Goal: Information Seeking & Learning: Learn about a topic

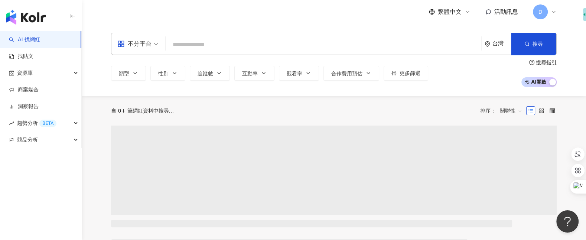
click at [542, 14] on span "D" at bounding box center [540, 11] width 15 height 15
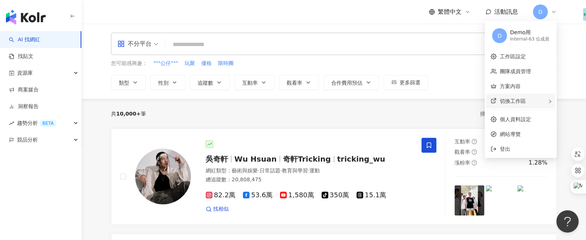
click at [533, 101] on div "切換工作區" at bounding box center [520, 101] width 69 height 15
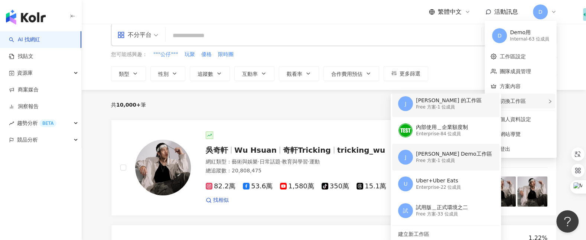
scroll to position [10, 0]
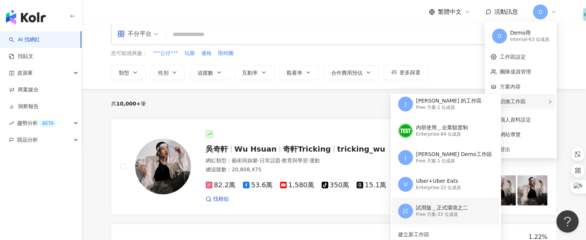
click at [436, 209] on div "試用版＿正式環境之二" at bounding box center [442, 207] width 52 height 7
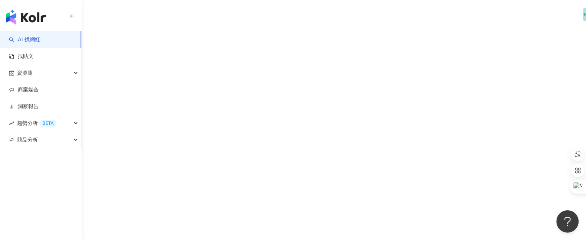
scroll to position [0, 0]
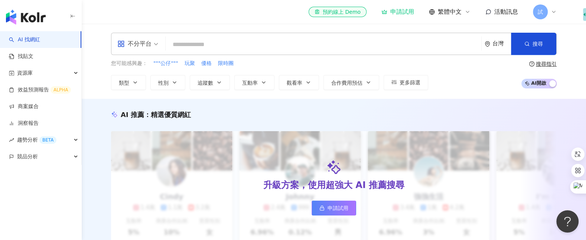
click at [549, 15] on div "試" at bounding box center [545, 11] width 24 height 15
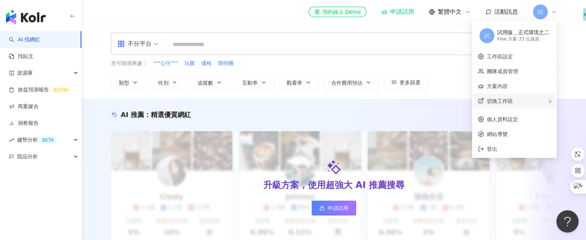
click at [542, 101] on div "切換工作區" at bounding box center [514, 101] width 82 height 15
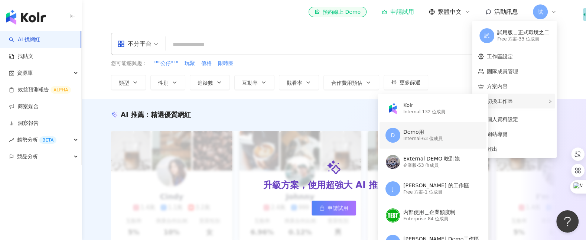
click at [445, 137] on div "D Demo用 Internal - 63 位成員" at bounding box center [432, 135] width 94 height 27
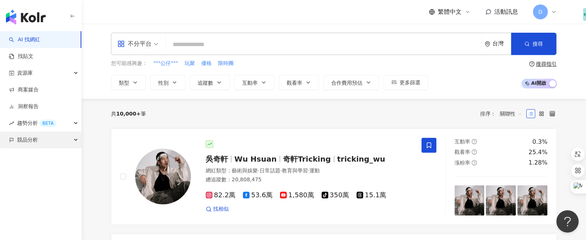
click at [36, 145] on span "競品分析" at bounding box center [27, 139] width 21 height 17
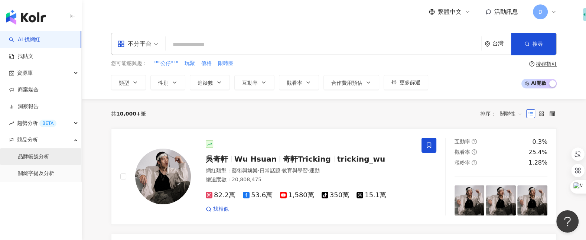
click at [38, 154] on link "品牌帳號分析" at bounding box center [33, 156] width 31 height 7
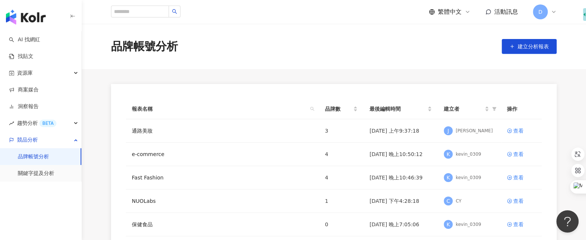
click at [37, 20] on img "button" at bounding box center [26, 17] width 40 height 15
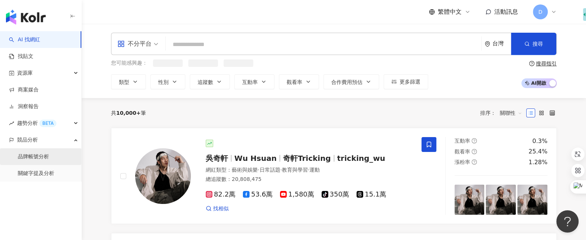
click at [36, 156] on link "品牌帳號分析" at bounding box center [33, 156] width 31 height 7
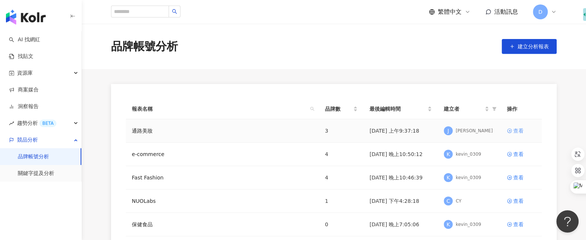
click at [514, 130] on div "查看" at bounding box center [518, 131] width 10 height 8
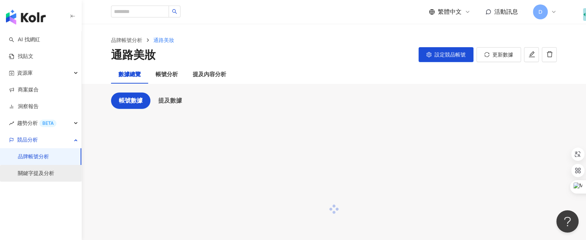
click at [36, 170] on link "關鍵字提及分析" at bounding box center [36, 173] width 36 height 7
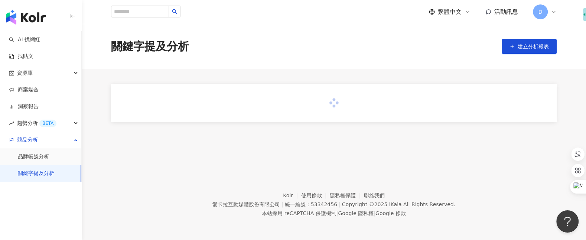
click at [30, 14] on img "button" at bounding box center [26, 17] width 40 height 15
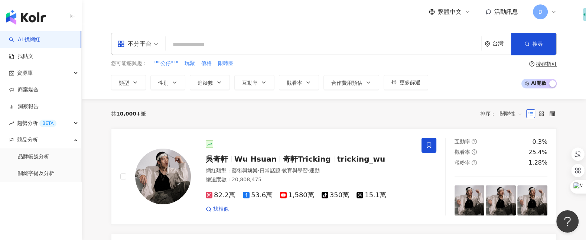
click at [291, 43] on input "search" at bounding box center [324, 44] width 310 height 14
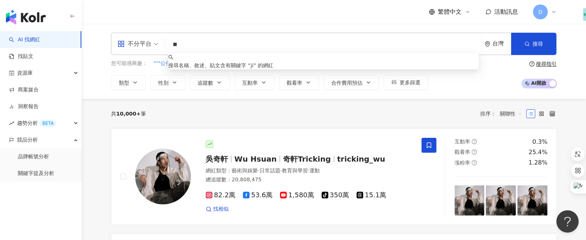
type input "*"
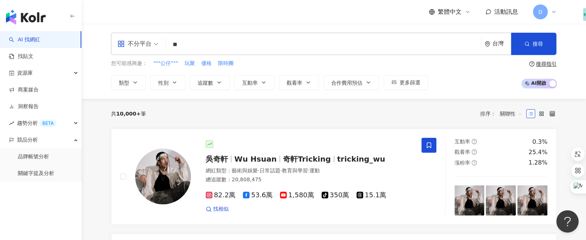
type input "*"
type input "***"
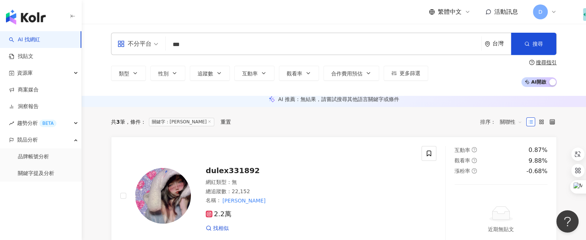
click at [95, 75] on div "不分平台 *** 台灣 搜尋 https://www.tiktok.com/@3yjes_ keyword 杜蕾絲 22,152 追蹤者 3yjes_ tik…" at bounding box center [334, 60] width 504 height 72
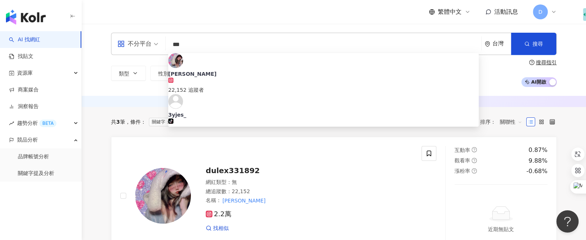
drag, startPoint x: 203, startPoint y: 44, endPoint x: 157, endPoint y: 43, distance: 45.3
click at [157, 43] on div "不分平台 *** 台灣 搜尋 https://www.tiktok.com/@3yjes_ keyword 杜蕾絲 22,152 追蹤者 3yjes_ tik…" at bounding box center [333, 44] width 445 height 22
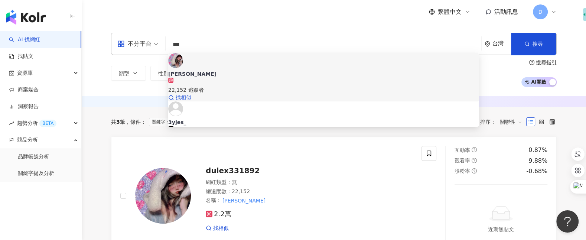
click at [201, 55] on div "杜蕾絲 22,152 追蹤者 找相似" at bounding box center [323, 77] width 310 height 48
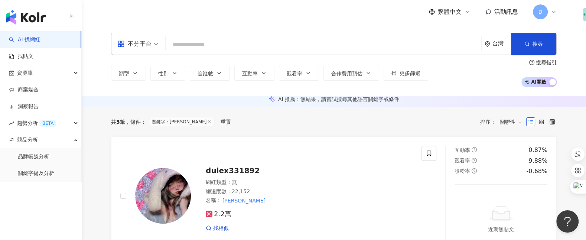
click at [229, 46] on input "search" at bounding box center [324, 44] width 310 height 14
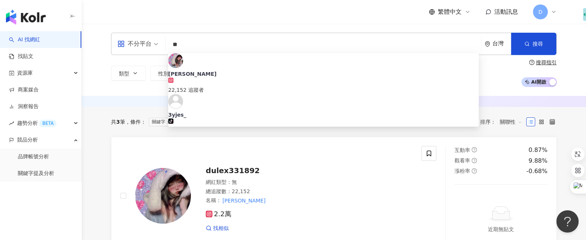
type input "*"
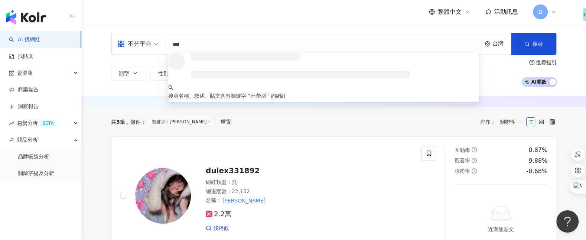
type input "***"
click at [543, 86] on span "AI 開啟 AI 關閉" at bounding box center [538, 82] width 35 height 10
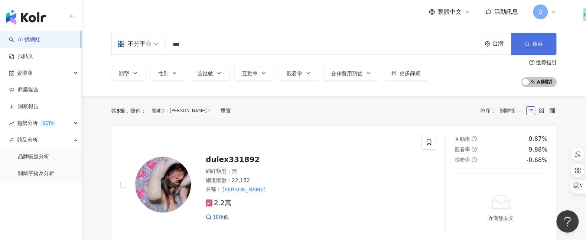
click at [536, 48] on button "搜尋" at bounding box center [533, 44] width 45 height 22
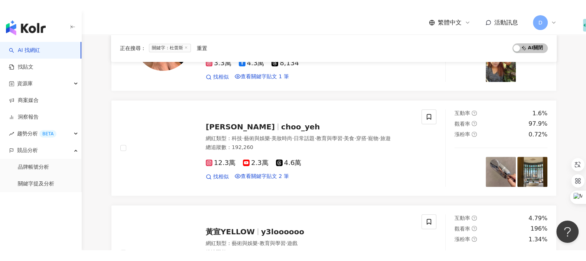
scroll to position [271, 0]
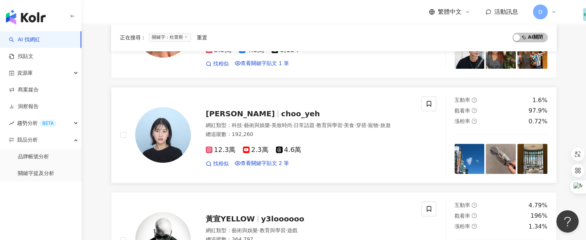
click at [171, 132] on img at bounding box center [163, 135] width 56 height 56
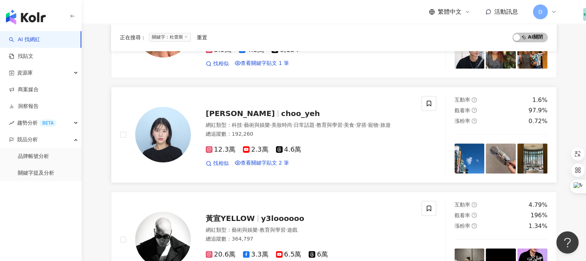
scroll to position [0, 0]
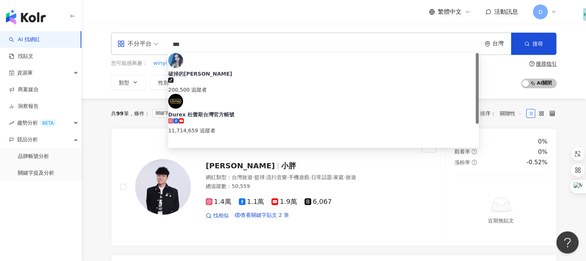
drag, startPoint x: 198, startPoint y: 43, endPoint x: 150, endPoint y: 43, distance: 48.3
click at [150, 43] on div "不分平台 *** 台灣 搜尋 ae4ae14e-34b4-4e9d-b371-596fa659a854 破掉的杜蕾斯 tiktok-icon 200,500 …" at bounding box center [333, 44] width 445 height 22
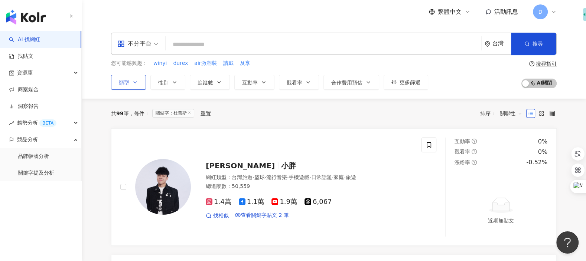
click at [134, 81] on icon "button" at bounding box center [135, 82] width 6 height 6
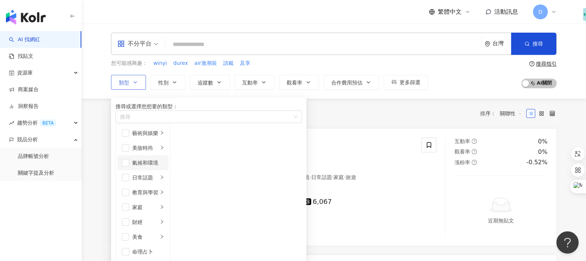
scroll to position [223, 0]
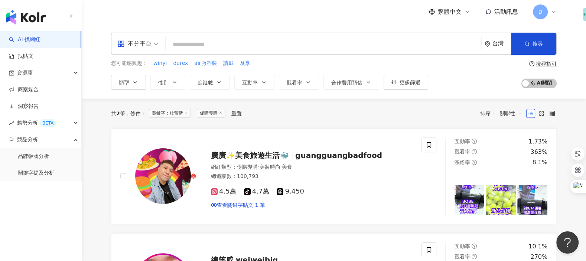
click at [188, 112] on icon at bounding box center [186, 113] width 4 height 4
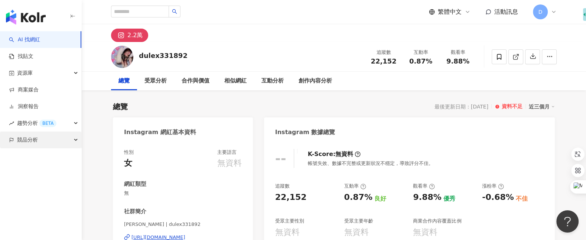
click at [42, 139] on div "競品分析" at bounding box center [40, 139] width 81 height 17
click at [546, 9] on span "D" at bounding box center [540, 11] width 15 height 15
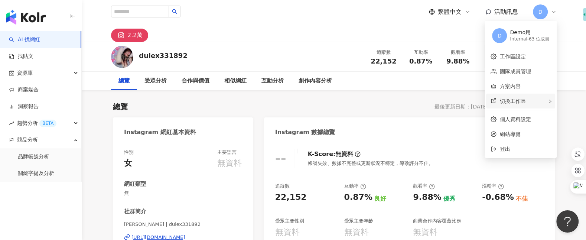
click at [537, 98] on div "切換工作區" at bounding box center [520, 101] width 69 height 15
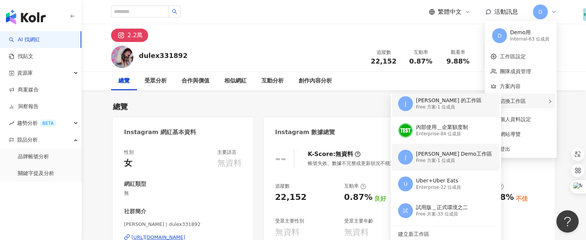
scroll to position [58, 0]
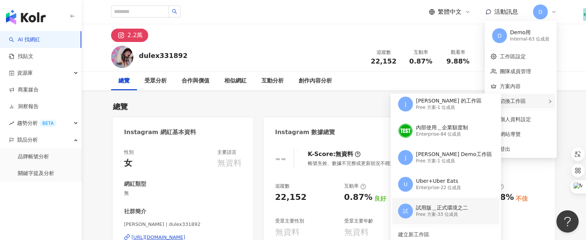
click at [431, 210] on div "試用版＿正式環境之二" at bounding box center [442, 207] width 52 height 7
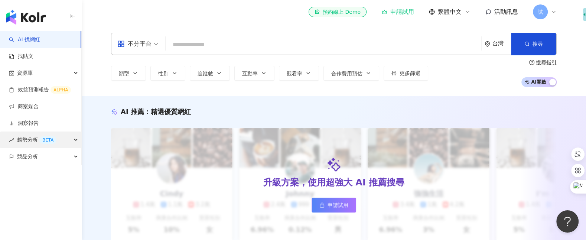
click at [30, 140] on span "趨勢分析 BETA" at bounding box center [36, 139] width 39 height 17
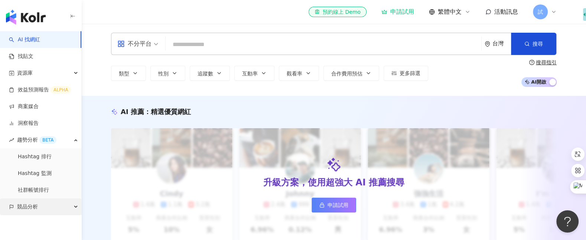
click at [29, 203] on span "競品分析" at bounding box center [27, 206] width 21 height 17
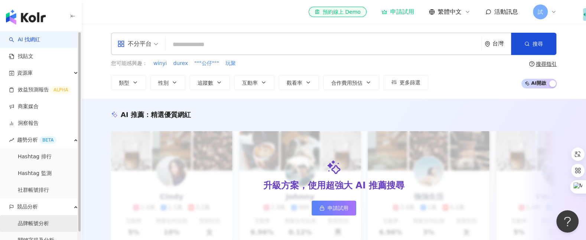
click at [38, 220] on link "品牌帳號分析" at bounding box center [33, 223] width 31 height 7
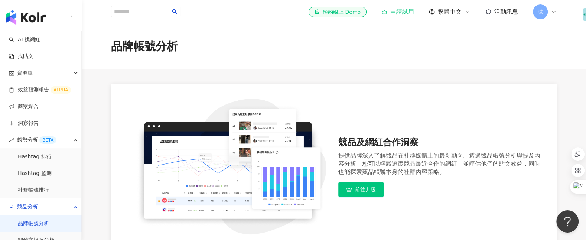
click at [549, 21] on div "el-icon-cs 預約線上 Demo 申請試用 繁體中文 活動訊息 試" at bounding box center [333, 12] width 445 height 24
click at [543, 15] on span "試" at bounding box center [540, 11] width 15 height 15
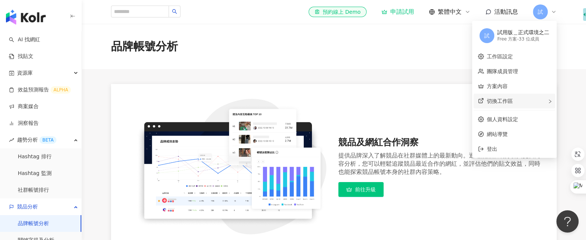
click at [532, 102] on div "切換工作區" at bounding box center [514, 101] width 82 height 15
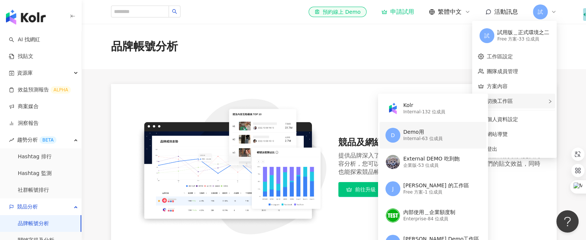
click at [447, 135] on div "D Demo用 Internal - 63 位成員" at bounding box center [432, 135] width 94 height 27
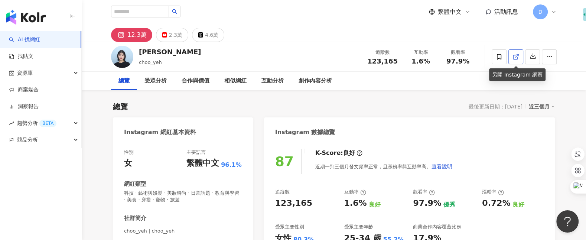
click at [518, 58] on icon at bounding box center [515, 56] width 7 height 7
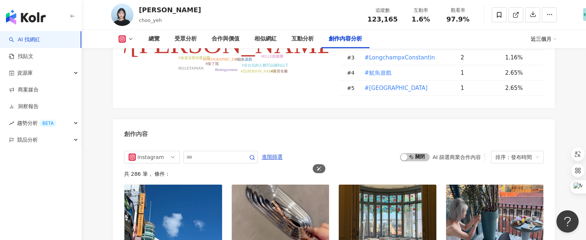
scroll to position [2292, 0]
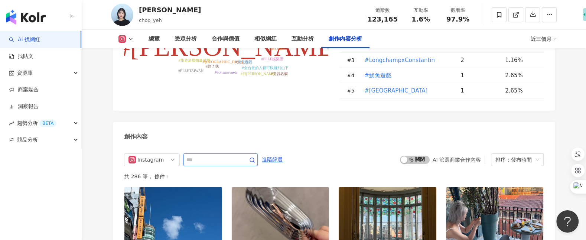
click at [200, 155] on input "text" at bounding box center [212, 159] width 52 height 9
paste input "***"
type input "*"
paste input "***"
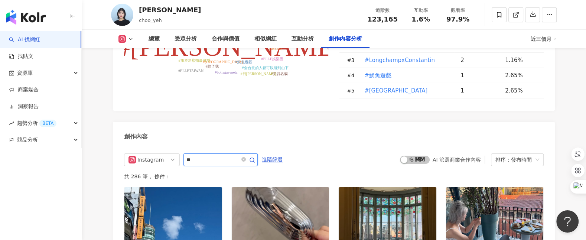
type input "**"
click at [252, 157] on icon "button" at bounding box center [252, 160] width 6 height 6
click at [253, 157] on icon "button" at bounding box center [252, 160] width 6 height 6
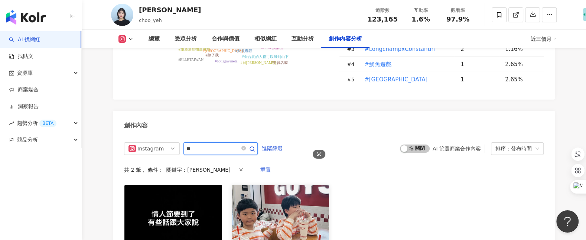
scroll to position [2314, 0]
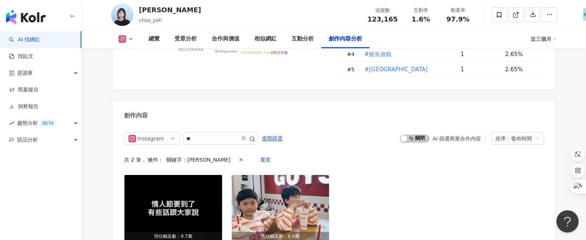
click at [36, 21] on img "button" at bounding box center [26, 17] width 40 height 15
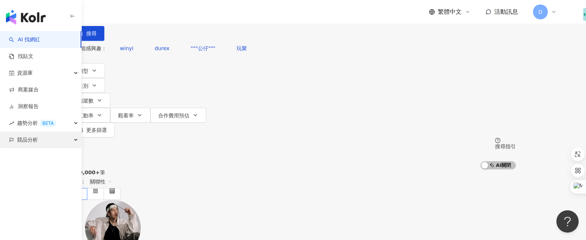
click at [31, 141] on span "競品分析" at bounding box center [27, 139] width 21 height 17
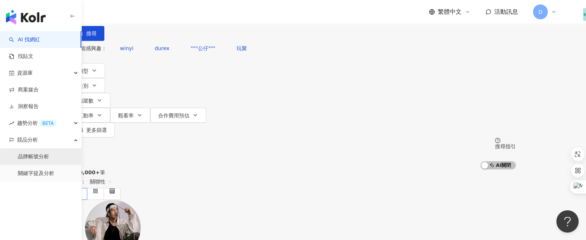
click at [40, 158] on link "品牌帳號分析" at bounding box center [33, 156] width 31 height 7
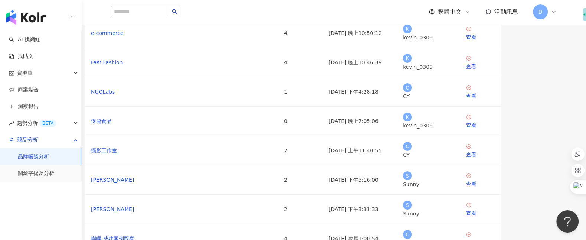
scroll to position [30, 0]
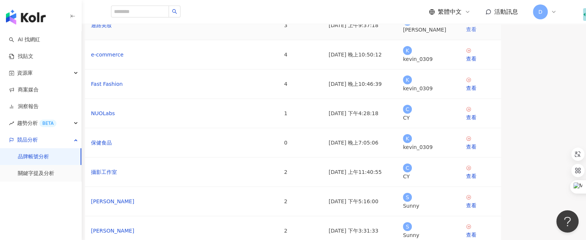
click at [495, 33] on div "查看" at bounding box center [480, 29] width 29 height 8
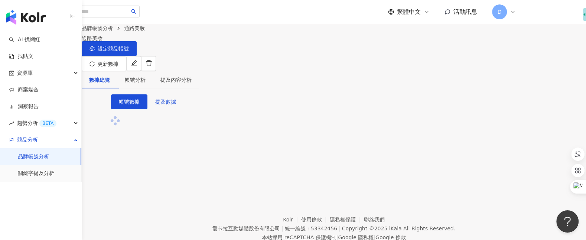
click at [33, 157] on link "品牌帳號分析" at bounding box center [33, 156] width 31 height 7
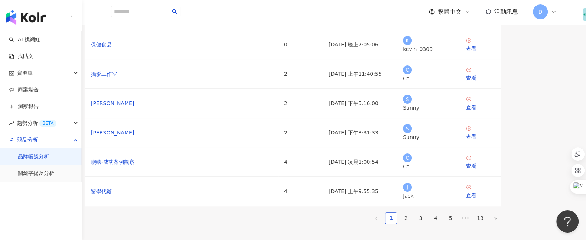
scroll to position [232, 0]
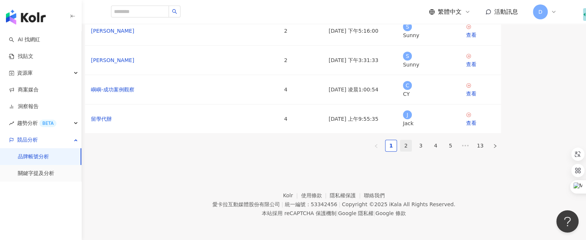
click at [411, 140] on link "2" at bounding box center [405, 145] width 11 height 11
click at [37, 154] on link "品牌帳號分析" at bounding box center [33, 156] width 31 height 7
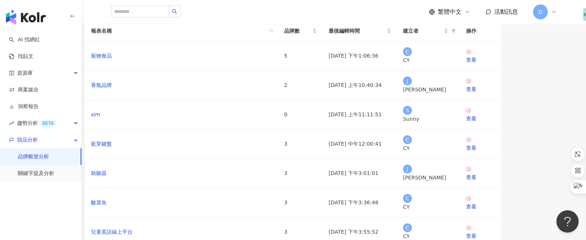
click at [125, 21] on button "建立分析報表" at bounding box center [97, 13] width 55 height 15
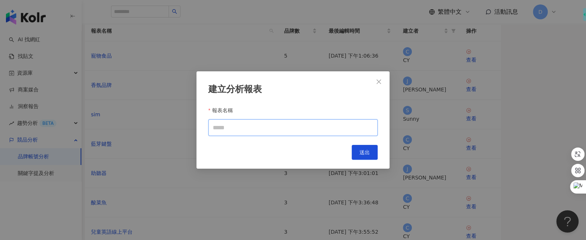
click at [357, 128] on input "報表名稱" at bounding box center [292, 127] width 169 height 17
click at [378, 80] on icon "close" at bounding box center [379, 82] width 6 height 6
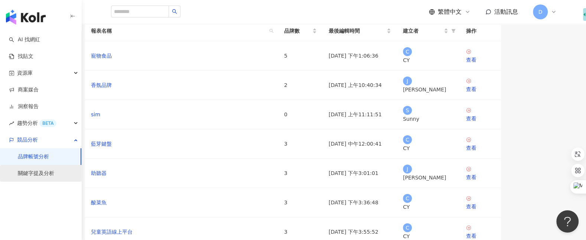
click at [48, 176] on link "關鍵字提及分析" at bounding box center [36, 173] width 36 height 7
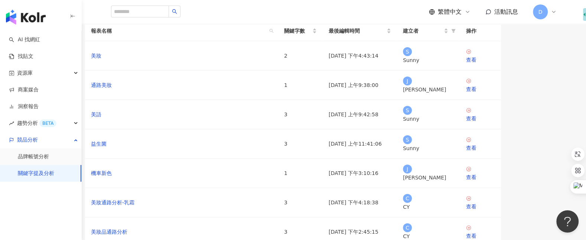
click at [117, 16] on span "建立分析報表" at bounding box center [101, 13] width 31 height 6
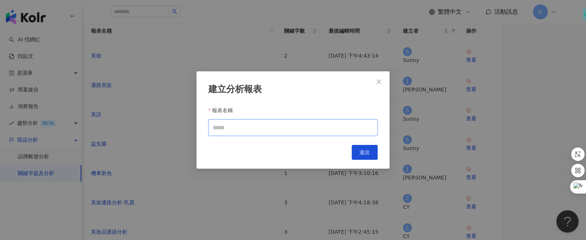
click at [266, 134] on input "報表名稱" at bounding box center [292, 127] width 169 height 17
type input "*"
type input "**"
click at [366, 155] on span "送出" at bounding box center [364, 152] width 10 height 6
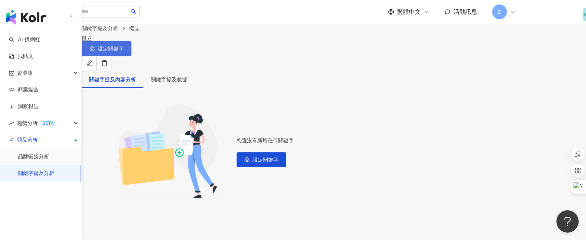
click at [124, 52] on span "設定關鍵字" at bounding box center [111, 49] width 26 height 6
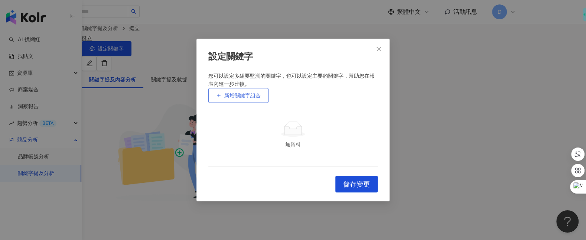
click at [263, 88] on button "新增關鍵字組合" at bounding box center [238, 95] width 60 height 15
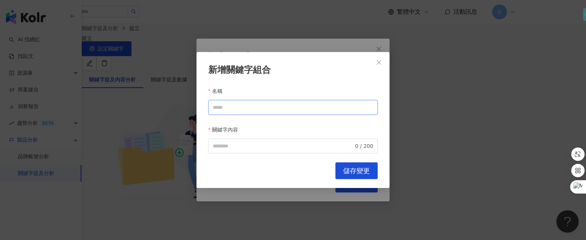
click at [260, 107] on input "名稱" at bounding box center [292, 107] width 169 height 15
drag, startPoint x: 234, startPoint y: 104, endPoint x: 197, endPoint y: 103, distance: 36.8
click at [197, 104] on div "新增關鍵字組合 名稱 ** 關鍵字內容 0 / 200 Cancel 儲存變更" at bounding box center [292, 120] width 193 height 136
type input "**"
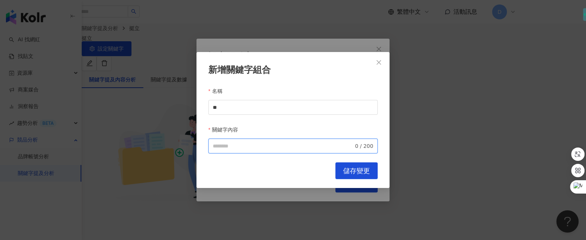
click at [237, 142] on input "關鍵字內容" at bounding box center [283, 146] width 141 height 8
paste input "**"
type input "**"
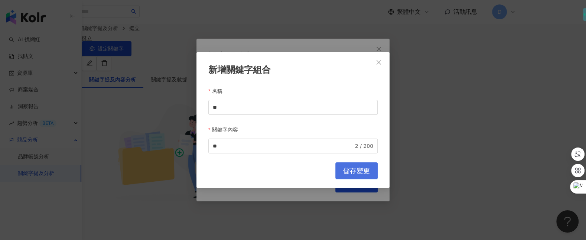
click at [370, 165] on button "儲存變更" at bounding box center [356, 170] width 42 height 17
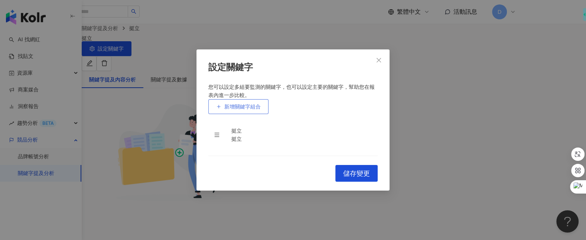
click at [249, 104] on span "新增關鍵字組合" at bounding box center [242, 107] width 36 height 6
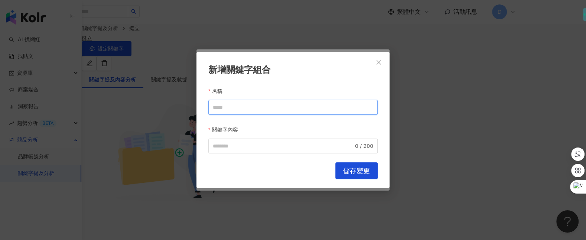
click at [235, 107] on input "名稱" at bounding box center [292, 107] width 169 height 15
type input "*"
type input "**"
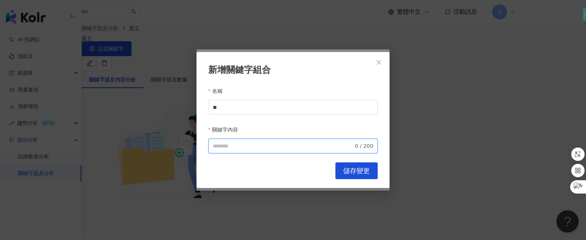
click at [254, 143] on input "關鍵字內容" at bounding box center [283, 146] width 141 height 8
click at [382, 63] on icon "close" at bounding box center [379, 62] width 6 height 6
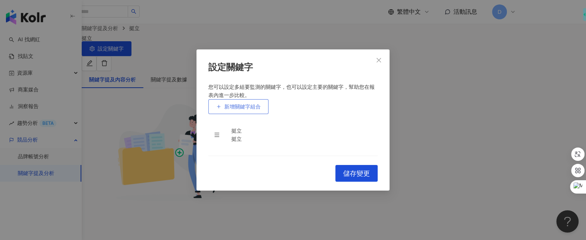
click at [251, 104] on span "新增關鍵字組合" at bounding box center [242, 107] width 36 height 6
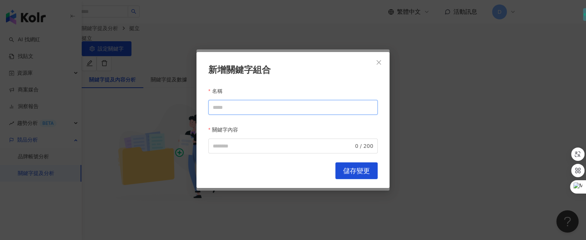
click at [267, 107] on input "名稱" at bounding box center [292, 107] width 169 height 15
type input "*"
type input "**"
paste input "**"
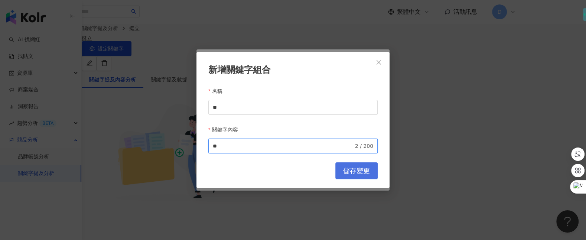
type input "**"
click at [340, 165] on button "儲存變更" at bounding box center [356, 170] width 42 height 17
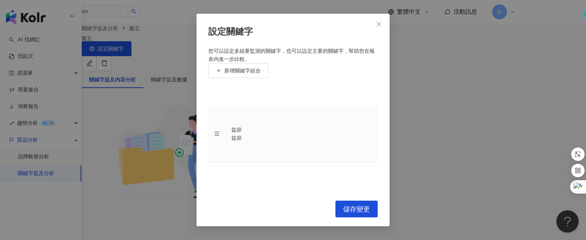
drag, startPoint x: 217, startPoint y: 135, endPoint x: 216, endPoint y: 103, distance: 31.9
click at [216, 105] on td at bounding box center [216, 133] width 17 height 57
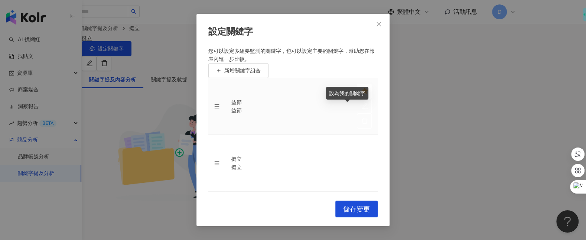
click at [361, 94] on icon "star" at bounding box center [364, 91] width 6 height 6
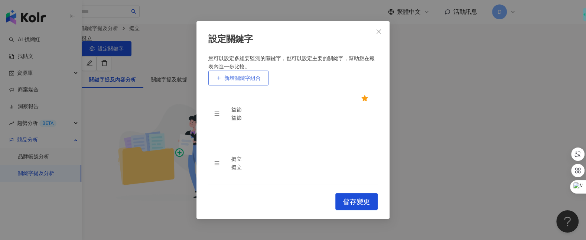
click at [236, 75] on span "新增關鍵字組合" at bounding box center [242, 78] width 36 height 6
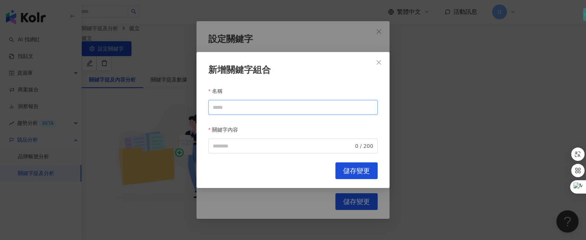
click at [266, 106] on input "名稱" at bounding box center [292, 107] width 169 height 15
type input "*"
type input "***"
paste input "***"
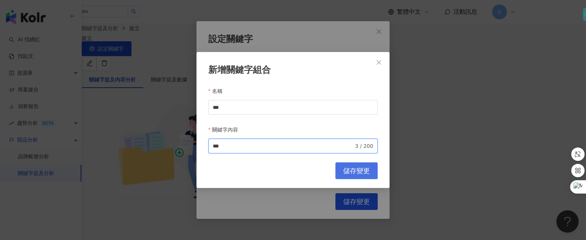
type input "***"
click at [354, 172] on button "儲存變更" at bounding box center [356, 170] width 42 height 17
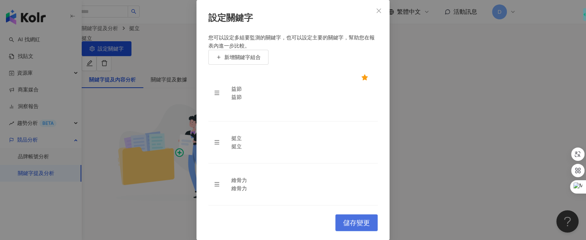
click at [362, 219] on span "儲存變更" at bounding box center [356, 223] width 27 height 8
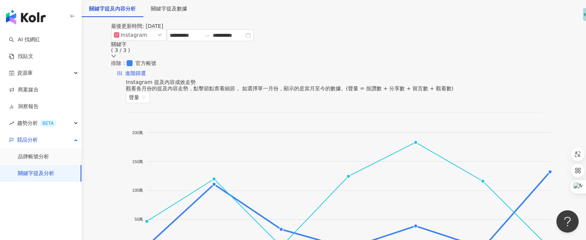
scroll to position [67, 0]
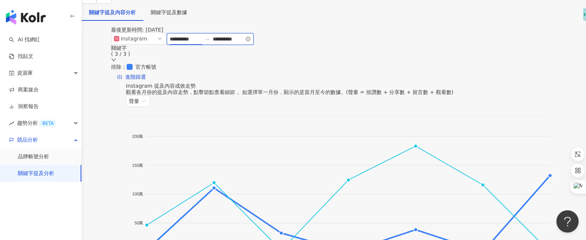
click at [199, 43] on input "**********" at bounding box center [185, 39] width 31 height 8
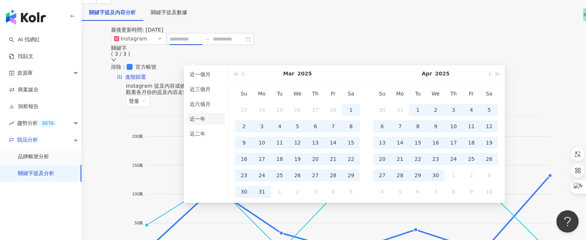
click at [199, 118] on li "近一年" at bounding box center [206, 119] width 38 height 12
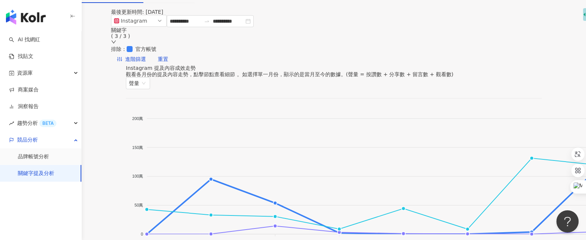
scroll to position [53, 0]
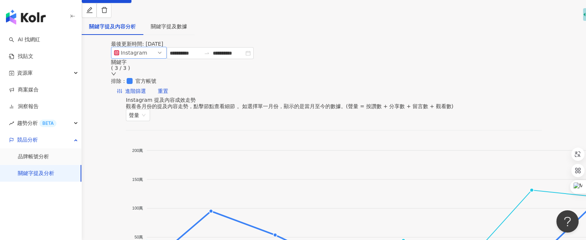
click at [158, 58] on span "Instagram" at bounding box center [139, 52] width 50 height 11
click at [201, 57] on input "**********" at bounding box center [185, 53] width 31 height 8
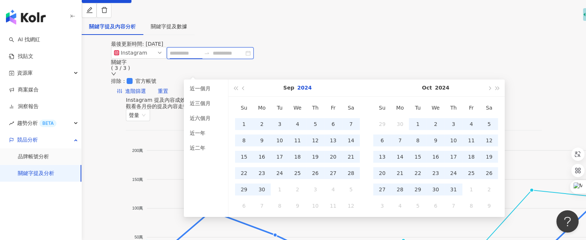
type input "**********"
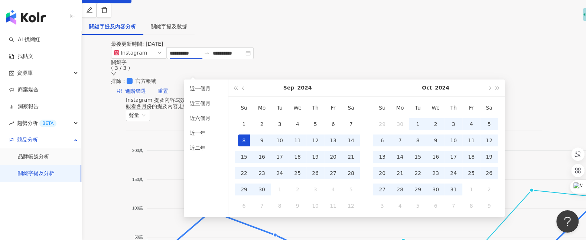
click at [374, 42] on div "最後更新時間: 2025/9/7" at bounding box center [333, 44] width 445 height 6
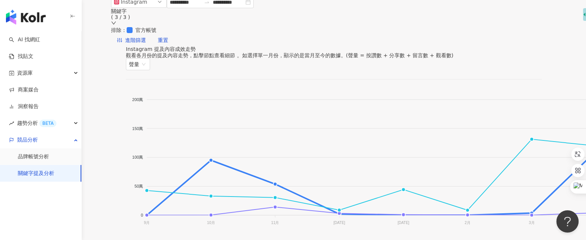
scroll to position [102, 0]
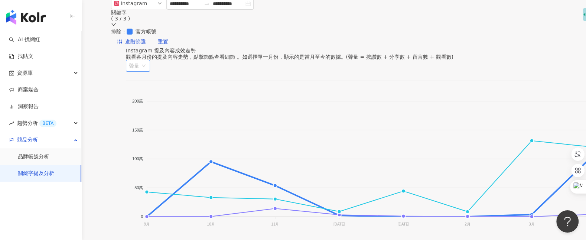
click at [147, 65] on span "聲量" at bounding box center [138, 65] width 18 height 11
click at [465, 48] on div "Instagram 提及內容成效走勢 觀看各月份的提及內容走勢，點擊節點查看細節 。如選擇單一月份，顯示的是當月至今的數據。(聲量 = 按讚數 + 分享數 +…" at bounding box center [334, 60] width 416 height 24
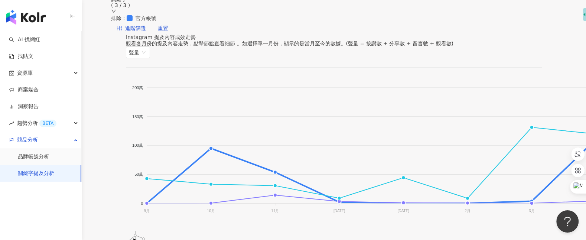
scroll to position [27, 0]
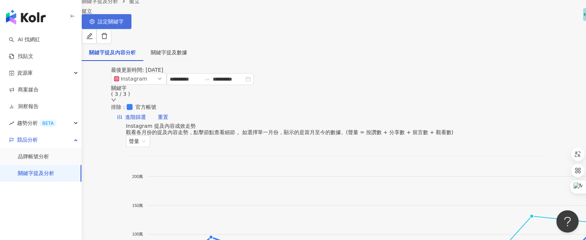
click at [131, 20] on button "設定關鍵字" at bounding box center [107, 21] width 50 height 15
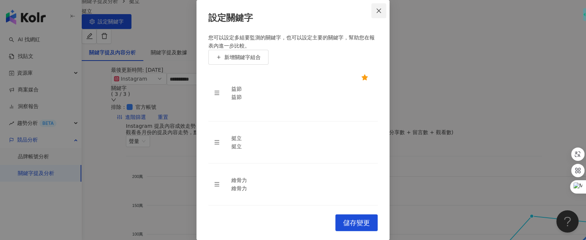
click at [380, 18] on button "Close" at bounding box center [378, 10] width 15 height 15
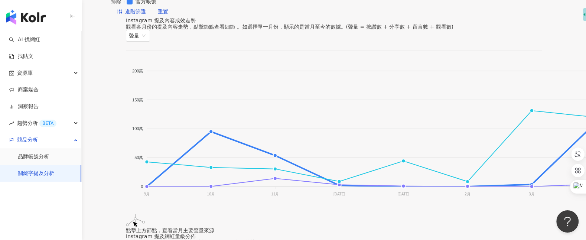
scroll to position [0, 298]
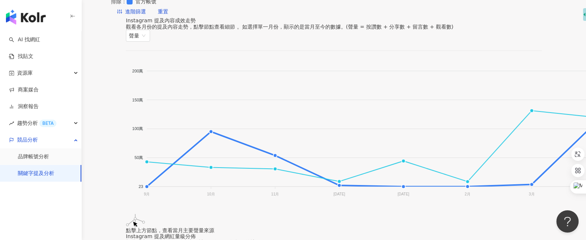
scroll to position [0, 0]
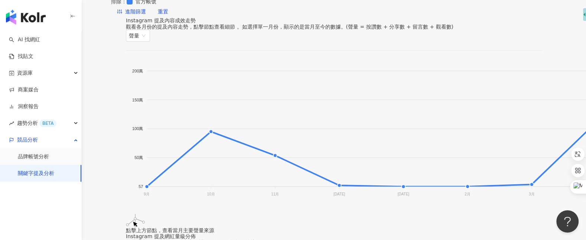
scroll to position [0, 287]
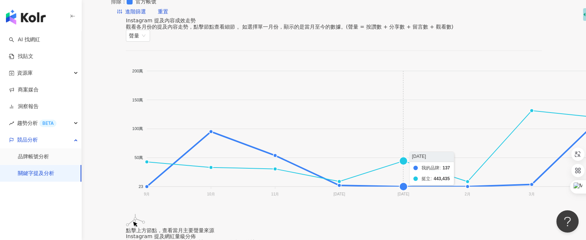
scroll to position [0, 245]
click at [147, 30] on span "聲量" at bounding box center [138, 35] width 18 height 11
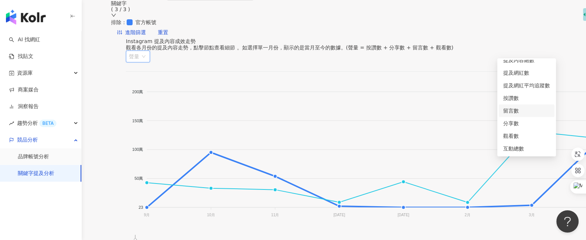
scroll to position [18, 0]
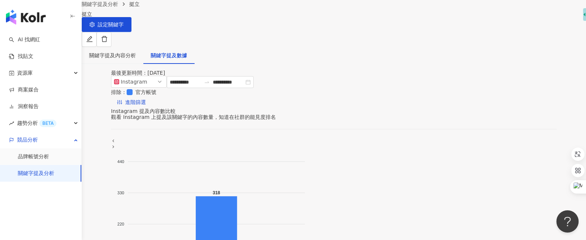
scroll to position [24, 0]
click at [199, 86] on input "**********" at bounding box center [185, 82] width 31 height 8
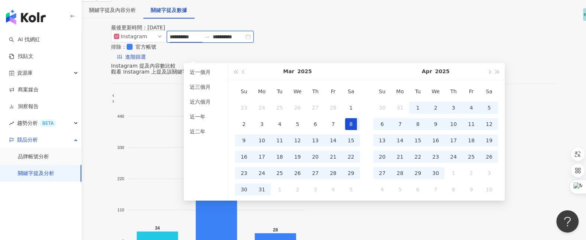
scroll to position [71, 0]
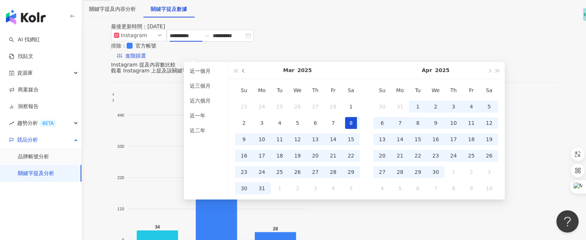
click at [243, 69] on span "button" at bounding box center [244, 71] width 4 height 4
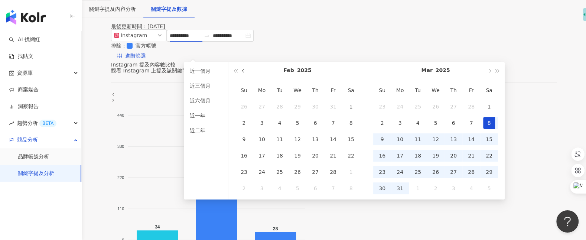
click at [243, 69] on span "button" at bounding box center [244, 71] width 4 height 4
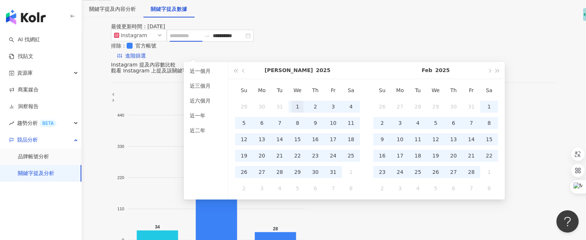
type input "**********"
click at [296, 106] on div "1" at bounding box center [297, 107] width 12 height 12
click at [487, 71] on button "button" at bounding box center [489, 70] width 8 height 17
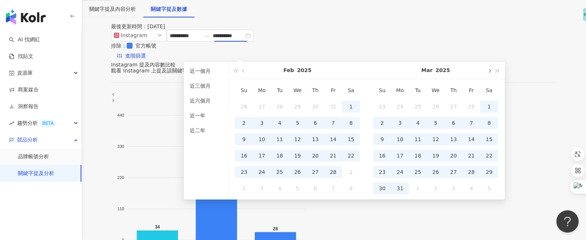
click at [487, 71] on button "button" at bounding box center [489, 70] width 8 height 17
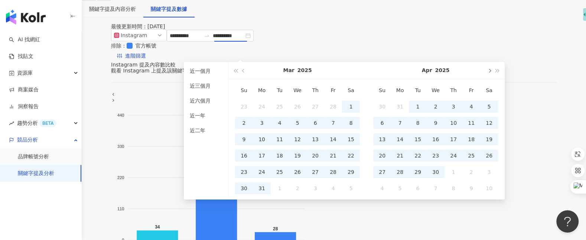
click at [487, 71] on button "button" at bounding box center [489, 70] width 8 height 17
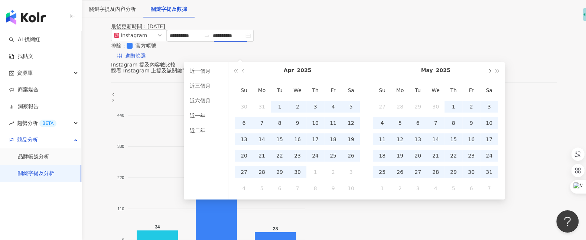
click at [487, 72] on button "button" at bounding box center [489, 70] width 8 height 17
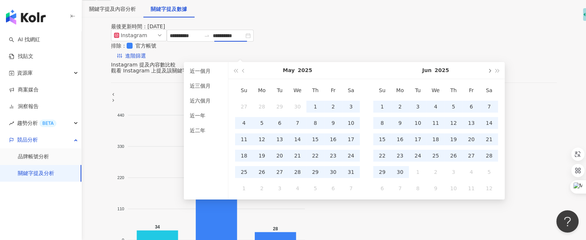
click at [487, 72] on button "button" at bounding box center [489, 70] width 8 height 17
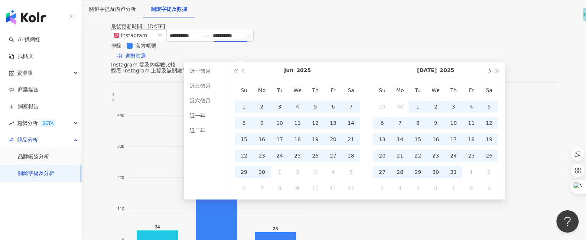
click at [487, 72] on button "button" at bounding box center [489, 70] width 8 height 17
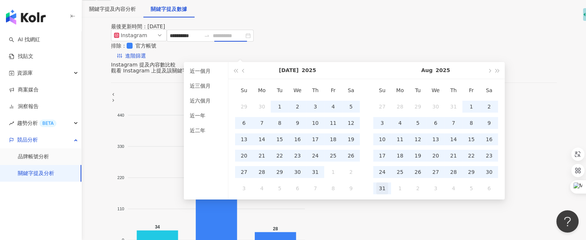
type input "**********"
click at [385, 186] on div "31" at bounding box center [382, 188] width 12 height 12
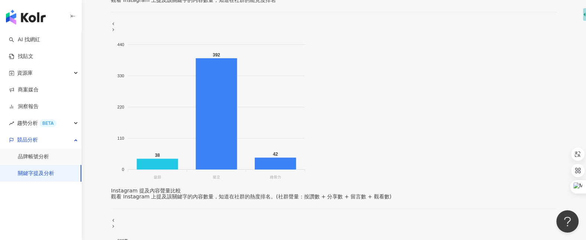
scroll to position [129, 0]
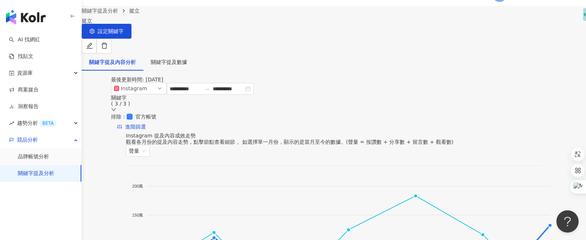
scroll to position [20, 0]
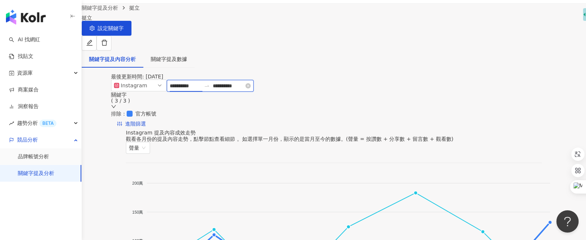
click at [201, 90] on input "**********" at bounding box center [185, 86] width 31 height 8
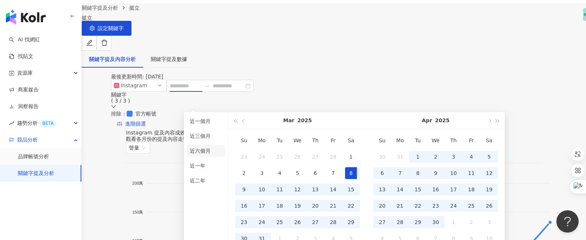
click at [205, 152] on li "近六個月" at bounding box center [206, 151] width 38 height 12
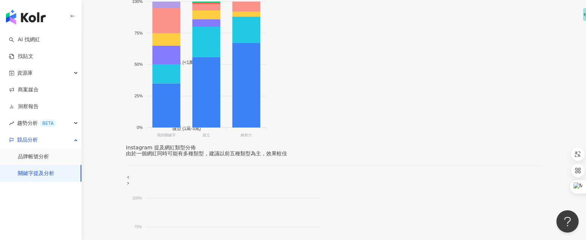
scroll to position [416, 0]
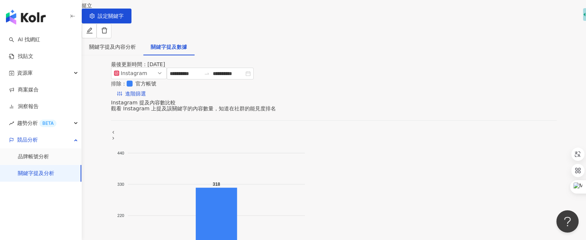
scroll to position [130, 0]
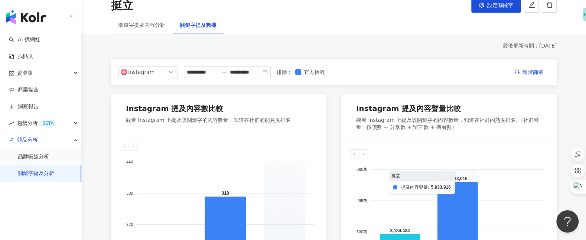
scroll to position [49, 0]
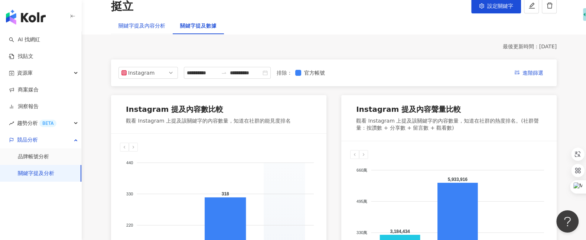
click at [152, 27] on div "關鍵字提及內容分析" at bounding box center [141, 26] width 47 height 8
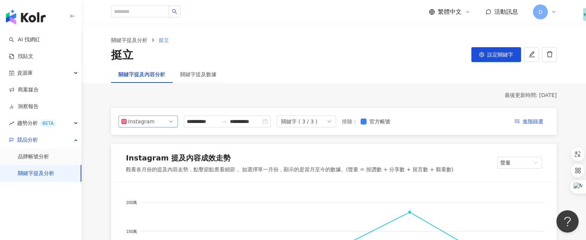
click at [158, 121] on span "Instagram" at bounding box center [147, 121] width 53 height 11
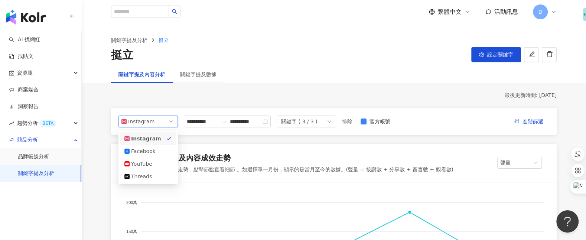
click at [272, 79] on div "關鍵字提及內容分析 關鍵字提及數據" at bounding box center [333, 74] width 475 height 17
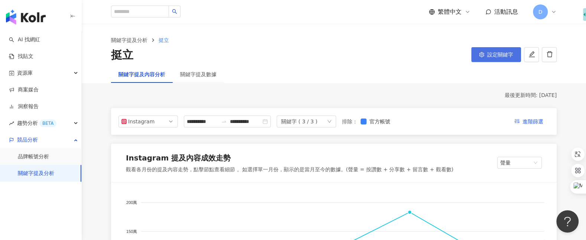
click at [500, 53] on span "設定關鍵字" at bounding box center [500, 55] width 26 height 6
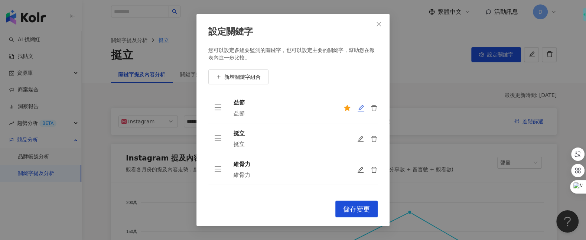
click at [357, 107] on icon "edit" at bounding box center [360, 107] width 7 height 7
type input "**"
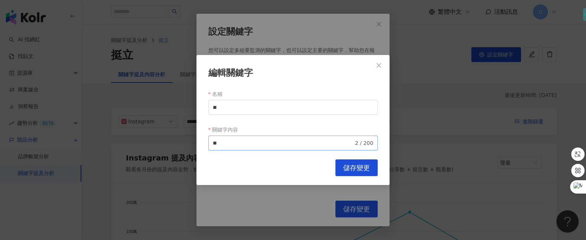
click at [288, 135] on span "** 2 / 200" at bounding box center [292, 142] width 169 height 15
click at [275, 138] on span "** 2 / 200" at bounding box center [292, 142] width 169 height 15
click at [267, 148] on span "** 2 / 200" at bounding box center [292, 142] width 169 height 15
click at [267, 144] on input "**" at bounding box center [283, 143] width 141 height 8
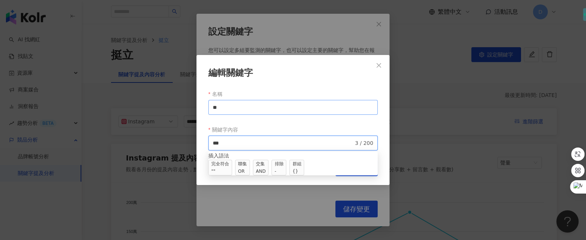
type input "**"
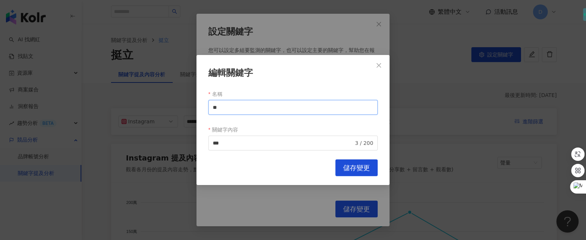
drag, startPoint x: 238, startPoint y: 106, endPoint x: 205, endPoint y: 106, distance: 33.4
click at [205, 106] on div "編輯關鍵字 名稱 ** 關鍵字內容 ** 3 / 200 searchOperator 插入語法 完全符合 "" 聯集 OR 交集 AND 排除 - 群組 {…" at bounding box center [292, 120] width 193 height 130
click at [367, 37] on div "編輯關鍵字 名稱 ** 關鍵字內容 ** 3 / 200 searchOperator 插入語法 完全符合 "" 聯集 OR 交集 AND 排除 - 群組 {…" at bounding box center [293, 120] width 586 height 240
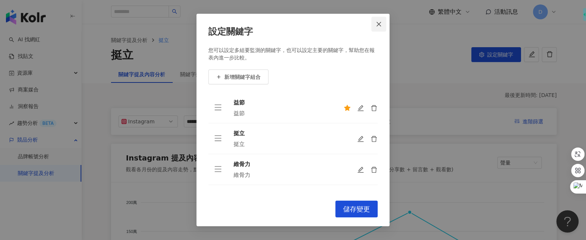
click at [383, 22] on span "Close" at bounding box center [378, 24] width 15 height 6
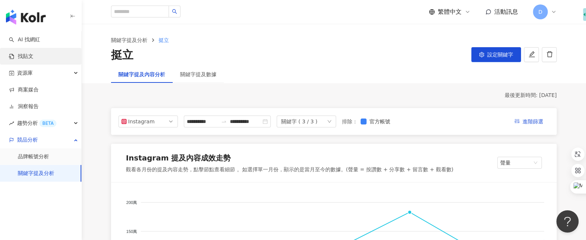
click at [33, 60] on link "找貼文" at bounding box center [21, 56] width 24 height 7
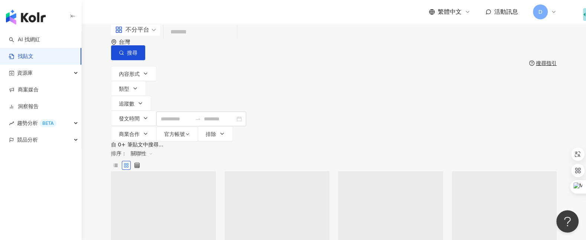
click at [135, 36] on div "不分平台" at bounding box center [132, 30] width 34 height 12
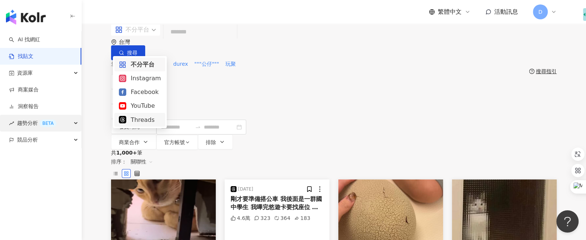
click at [27, 124] on span "趨勢分析 BETA" at bounding box center [36, 123] width 39 height 17
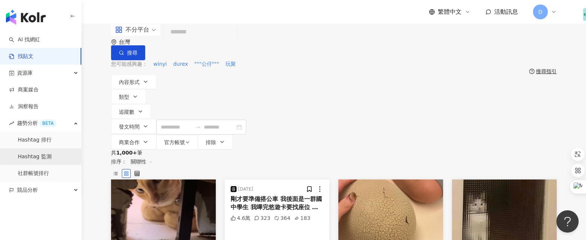
click at [31, 154] on link "Hashtag 監測" at bounding box center [35, 156] width 34 height 7
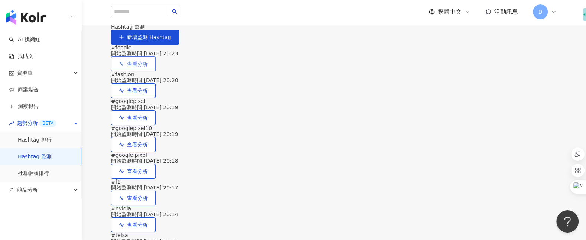
click at [156, 71] on button "查看分析" at bounding box center [133, 63] width 45 height 15
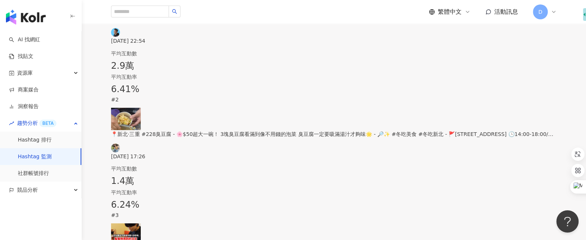
scroll to position [307, 0]
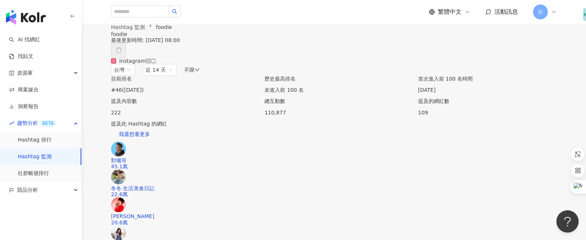
scroll to position [0, 0]
click at [151, 64] on icon at bounding box center [148, 61] width 5 height 5
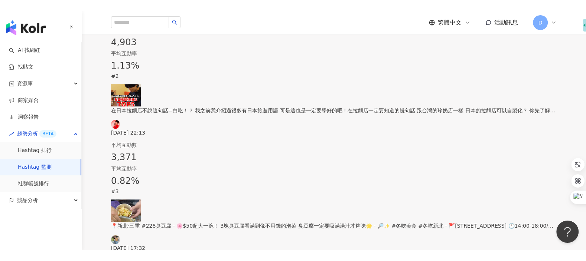
scroll to position [350, 0]
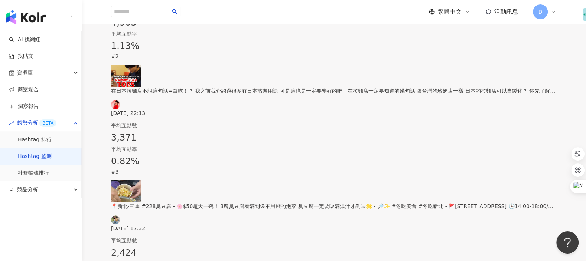
click at [44, 24] on img "button" at bounding box center [26, 17] width 40 height 15
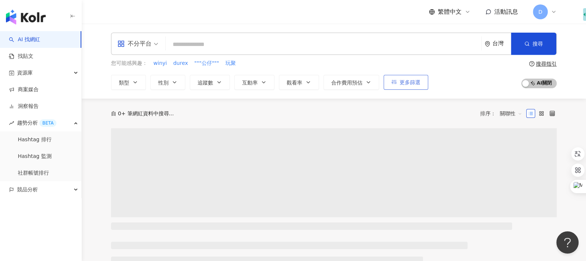
click at [399, 82] on span "更多篩選" at bounding box center [409, 82] width 21 height 6
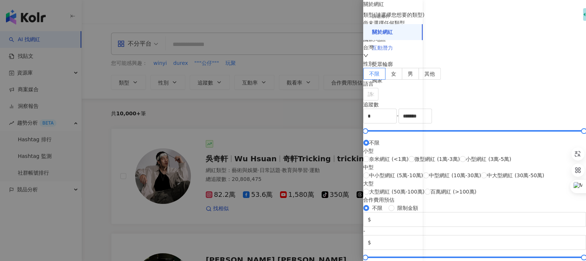
click at [394, 48] on div "互動潛力" at bounding box center [392, 48] width 59 height 16
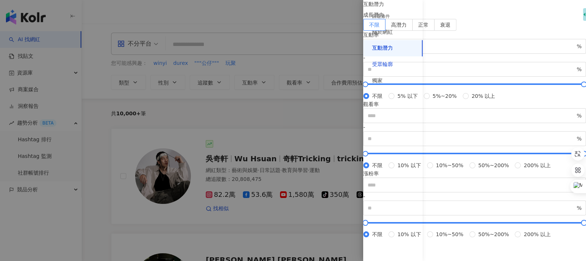
click at [389, 61] on div "受眾輪廓" at bounding box center [382, 64] width 21 height 7
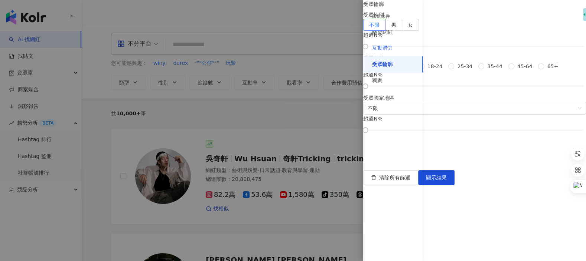
click at [389, 50] on div "互動潛力" at bounding box center [382, 48] width 21 height 7
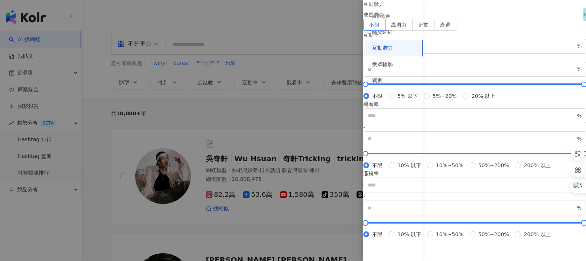
click at [306, 112] on div at bounding box center [293, 130] width 586 height 261
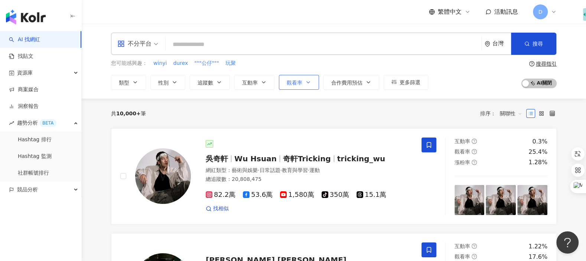
click at [301, 85] on button "觀看率" at bounding box center [299, 82] width 40 height 15
click at [332, 64] on div "您可能感興趣： winyi durex """公仔""" 玩聚" at bounding box center [269, 63] width 317 height 8
click at [417, 81] on span "更多篩選" at bounding box center [409, 82] width 21 height 6
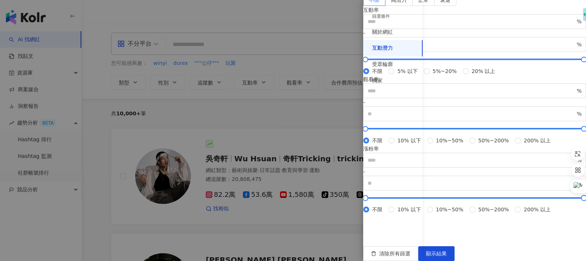
scroll to position [248, 0]
click at [381, 61] on div "受眾輪廓" at bounding box center [382, 64] width 21 height 7
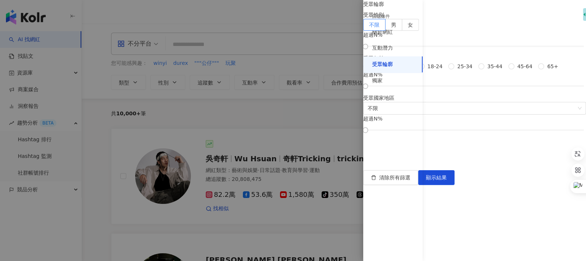
scroll to position [0, 0]
click at [384, 27] on div "關於網紅" at bounding box center [392, 32] width 59 height 16
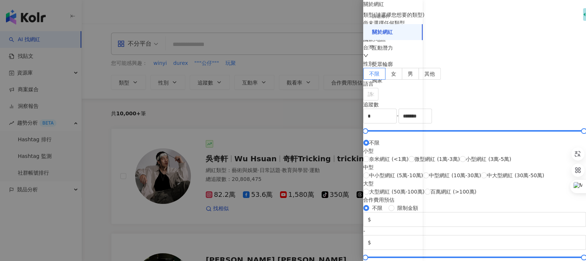
click at [295, 30] on div at bounding box center [293, 130] width 586 height 261
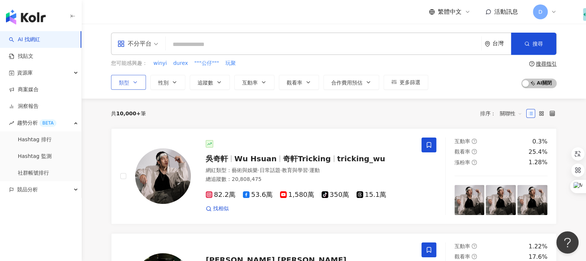
click at [130, 82] on button "類型" at bounding box center [128, 82] width 35 height 15
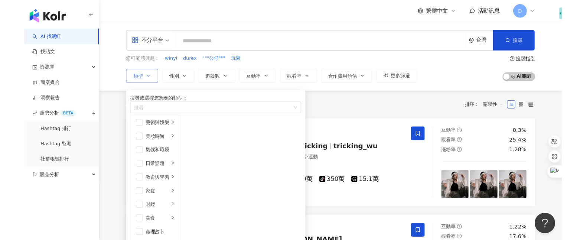
scroll to position [198, 0]
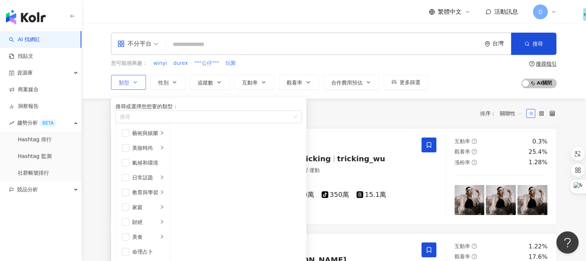
click at [328, 115] on div "共 10,000+ 筆 排序： 關聯性" at bounding box center [333, 114] width 445 height 12
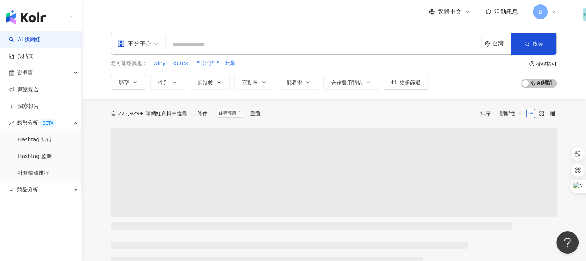
click at [314, 49] on input "search" at bounding box center [324, 44] width 310 height 14
type input "*"
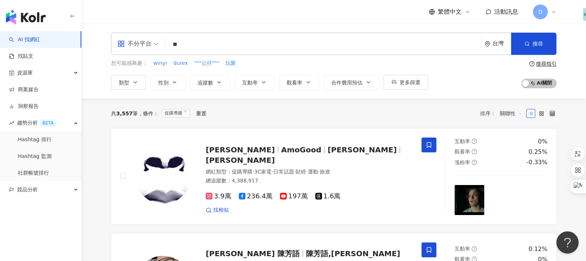
type input "*"
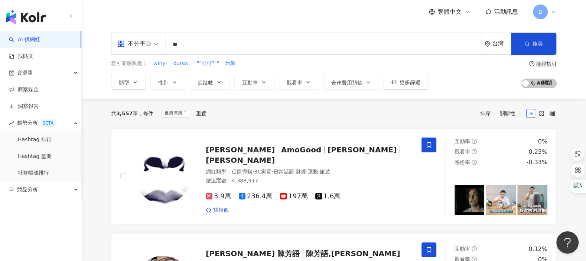
type input "*"
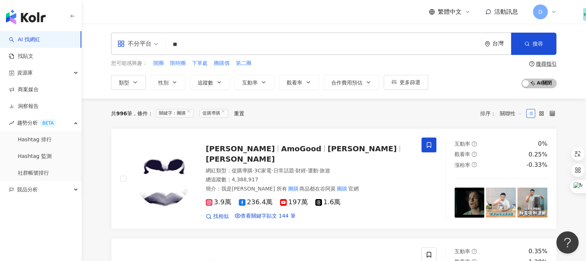
type input "**"
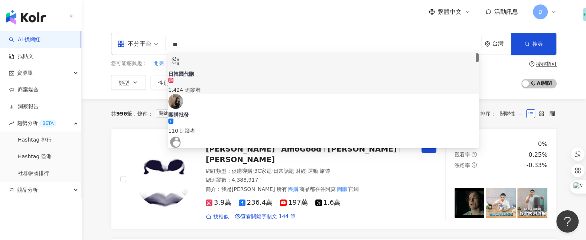
click at [271, 48] on input "**" at bounding box center [324, 44] width 310 height 14
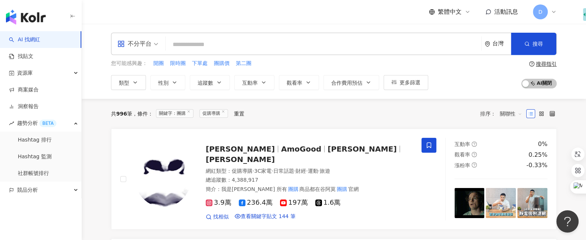
click at [241, 45] on input "search" at bounding box center [324, 44] width 310 height 14
click at [241, 46] on input "search" at bounding box center [324, 44] width 310 height 14
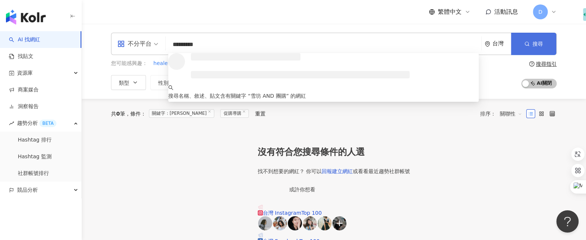
type input "*********"
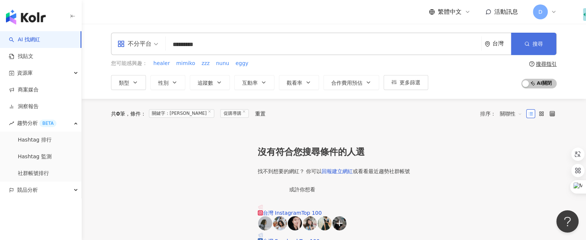
click at [536, 43] on span "搜尋" at bounding box center [537, 44] width 10 height 6
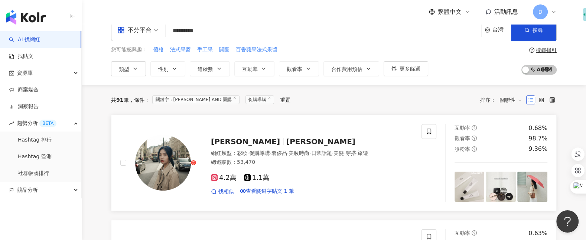
scroll to position [14, 0]
click at [505, 97] on span "關聯性" at bounding box center [511, 100] width 22 height 12
click at [508, 177] on div "關鍵字" at bounding box center [510, 177] width 19 height 8
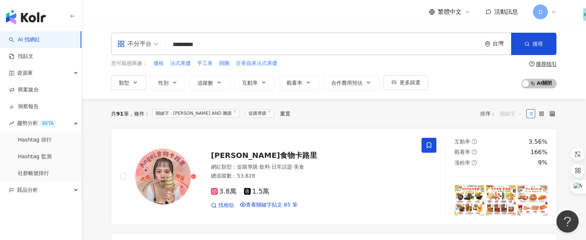
click at [513, 114] on span "關鍵字" at bounding box center [511, 114] width 22 height 12
click at [418, 111] on div "共 91 筆 條件 ： 關鍵字：雪坊 AND 團購 促購導購 重置 排序： 關鍵字" at bounding box center [333, 114] width 445 height 12
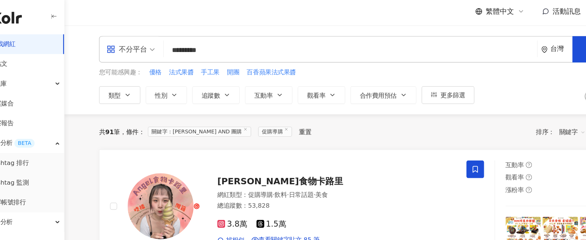
drag, startPoint x: 321, startPoint y: 63, endPoint x: 339, endPoint y: 58, distance: 17.8
click at [338, 58] on div "不分平台 ********* 台灣 搜尋 loading 搜尋名稱、敘述、貼文含有關鍵字 “ 雪坊 AND 團購 ” 的網紅 您可能感興趣： 優格 法式果醬 …" at bounding box center [333, 61] width 475 height 57
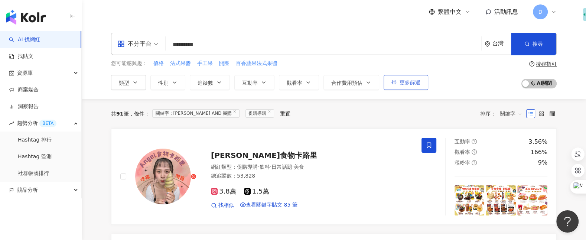
click at [415, 81] on span "更多篩選" at bounding box center [409, 82] width 21 height 6
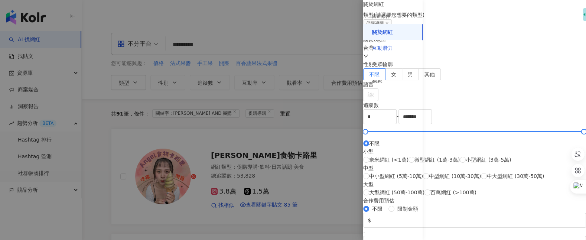
click at [386, 49] on div "互動潛力" at bounding box center [382, 48] width 21 height 7
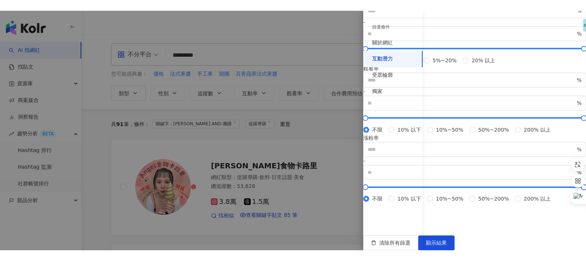
scroll to position [186, 0]
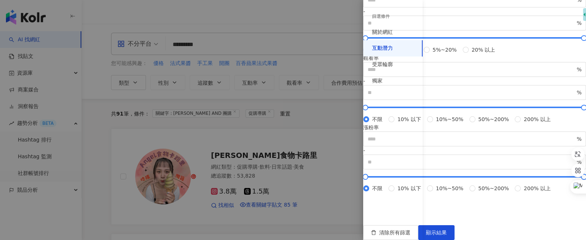
click at [310, 117] on div at bounding box center [293, 120] width 586 height 240
